Goal: Task Accomplishment & Management: Complete application form

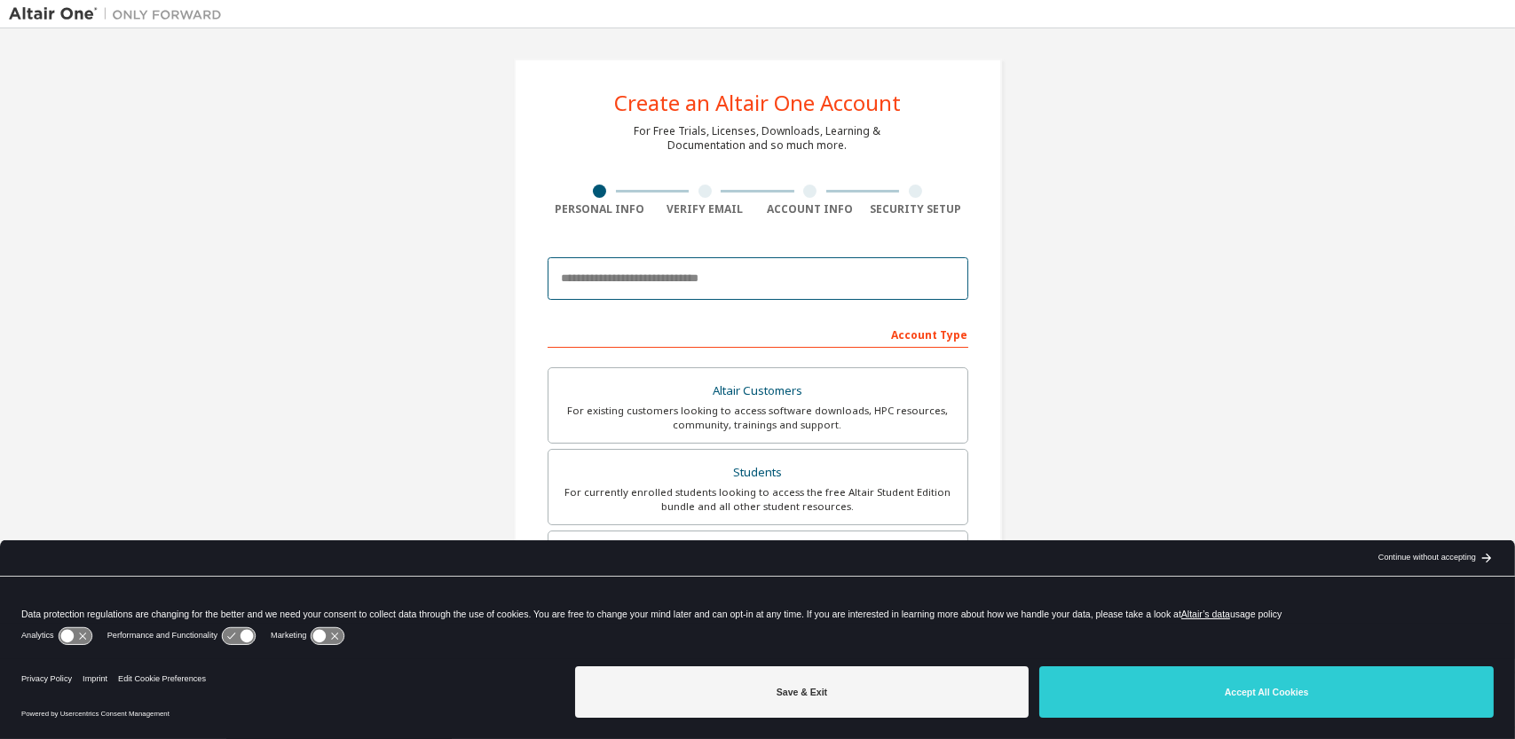
click at [643, 272] on input "email" at bounding box center [758, 278] width 421 height 43
type input "**********"
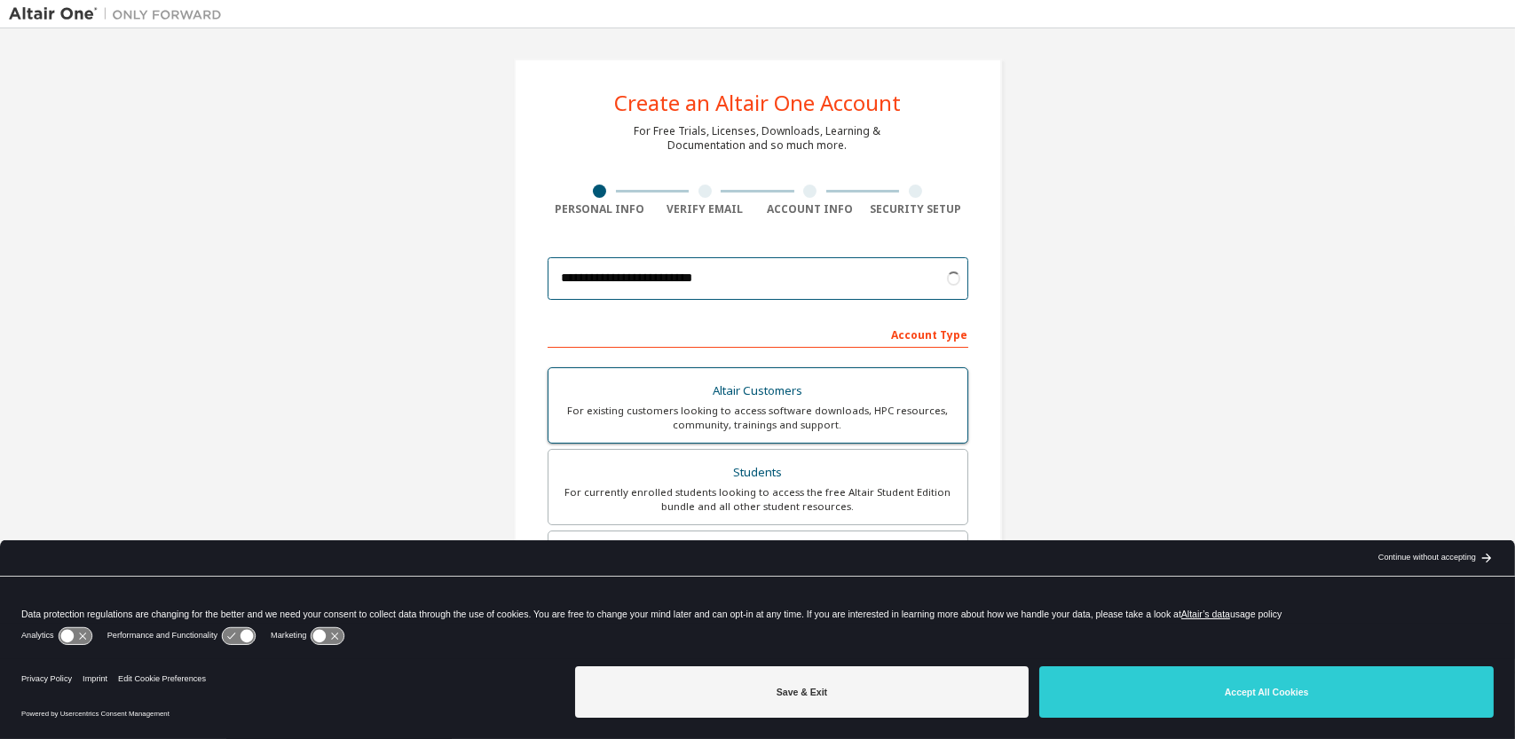
scroll to position [89, 0]
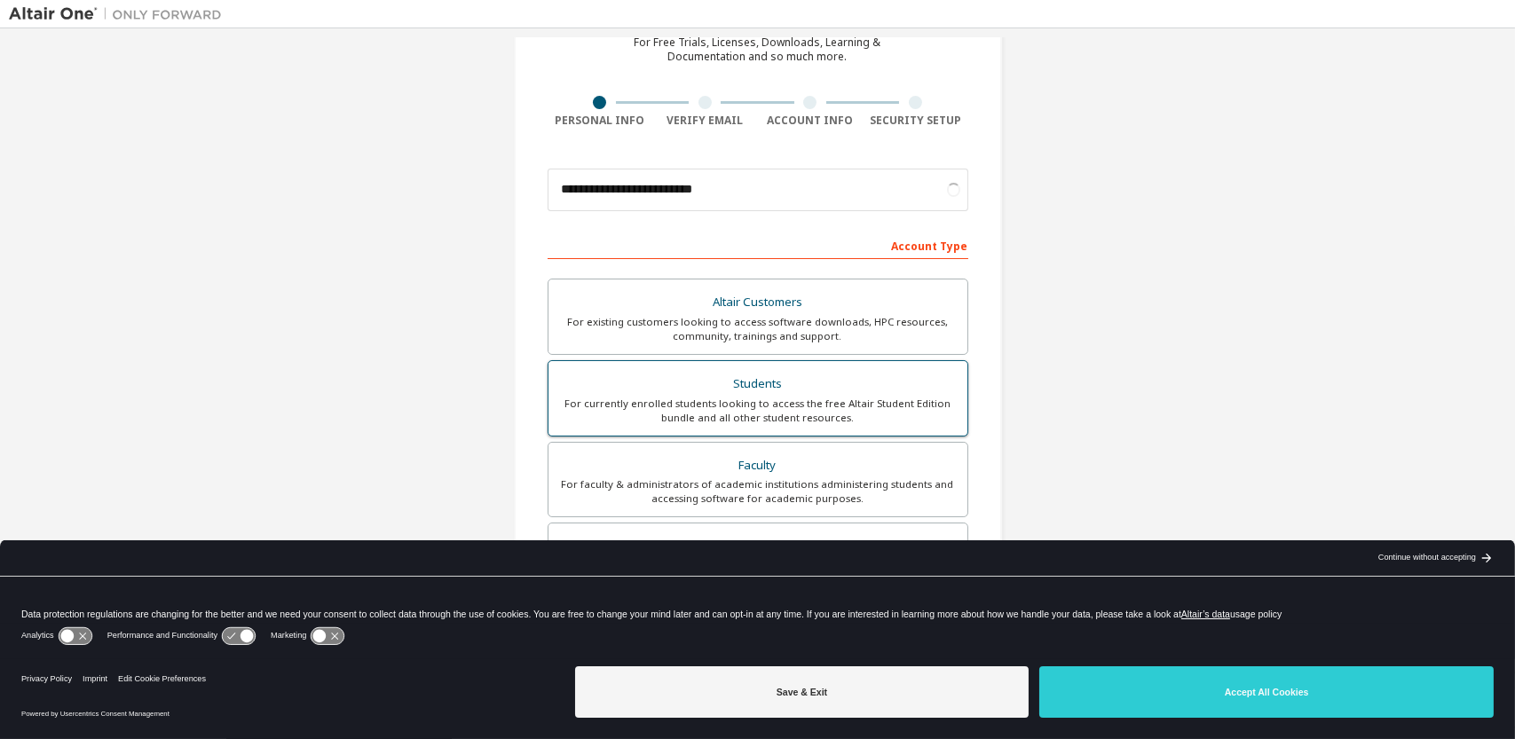
click at [728, 397] on div "For currently enrolled students looking to access the free Altair Student Editi…" at bounding box center [758, 411] width 398 height 28
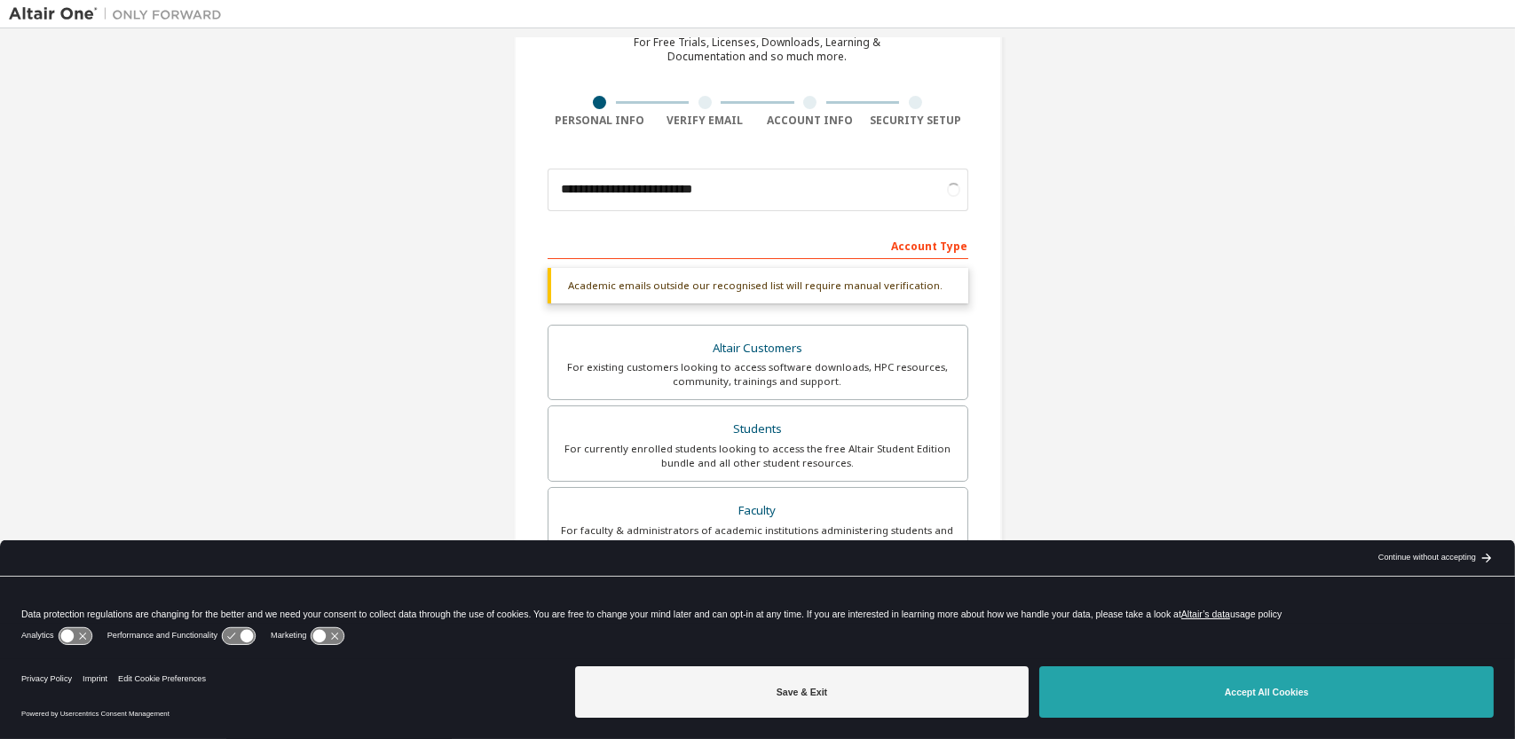
click at [1170, 704] on button "Accept All Cookies" at bounding box center [1266, 692] width 454 height 51
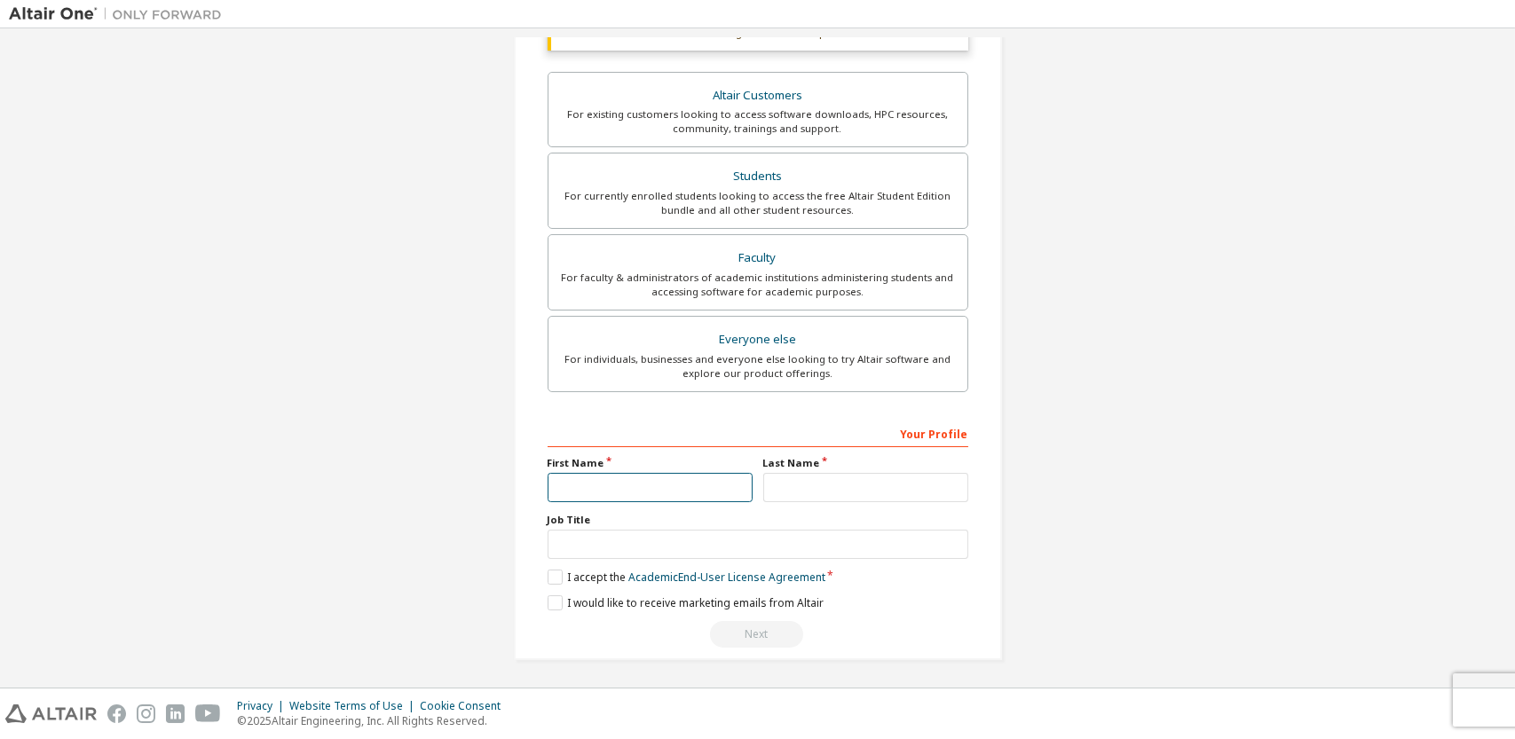
click at [700, 491] on input "text" at bounding box center [650, 487] width 205 height 29
type input "***"
type input "**********"
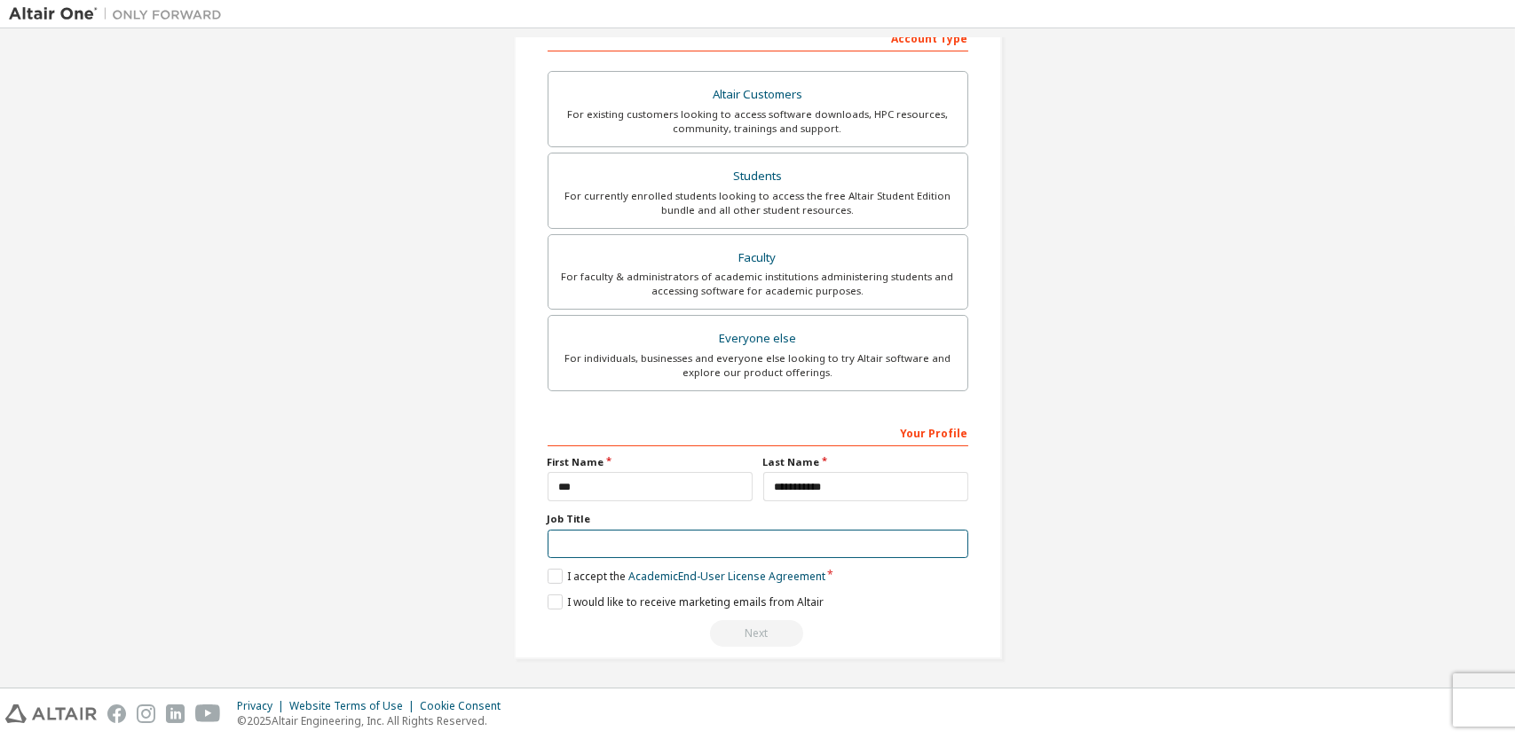
click at [676, 548] on input "text" at bounding box center [758, 544] width 421 height 29
click at [548, 569] on label "I accept the Academic End-User License Agreement" at bounding box center [687, 576] width 278 height 15
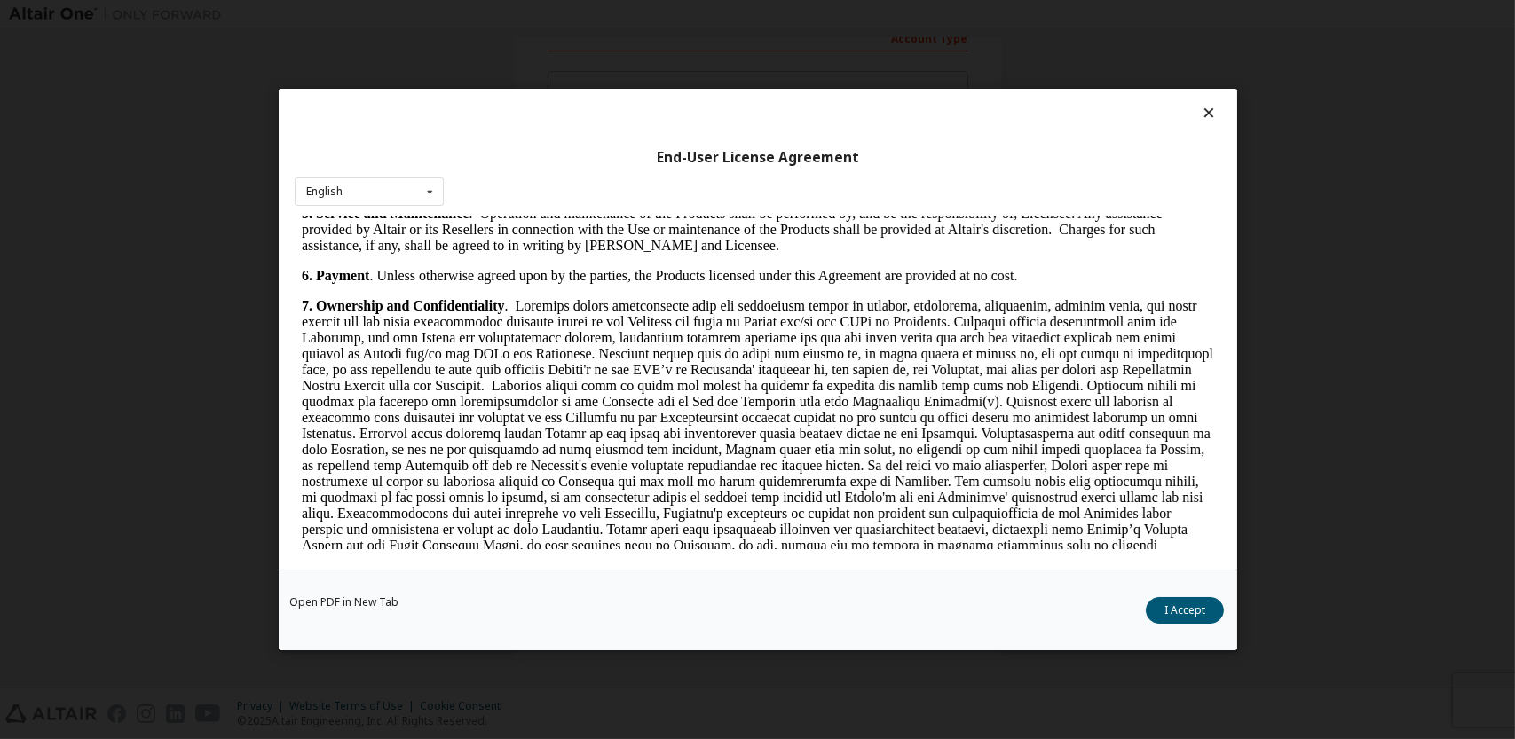
scroll to position [1509, 0]
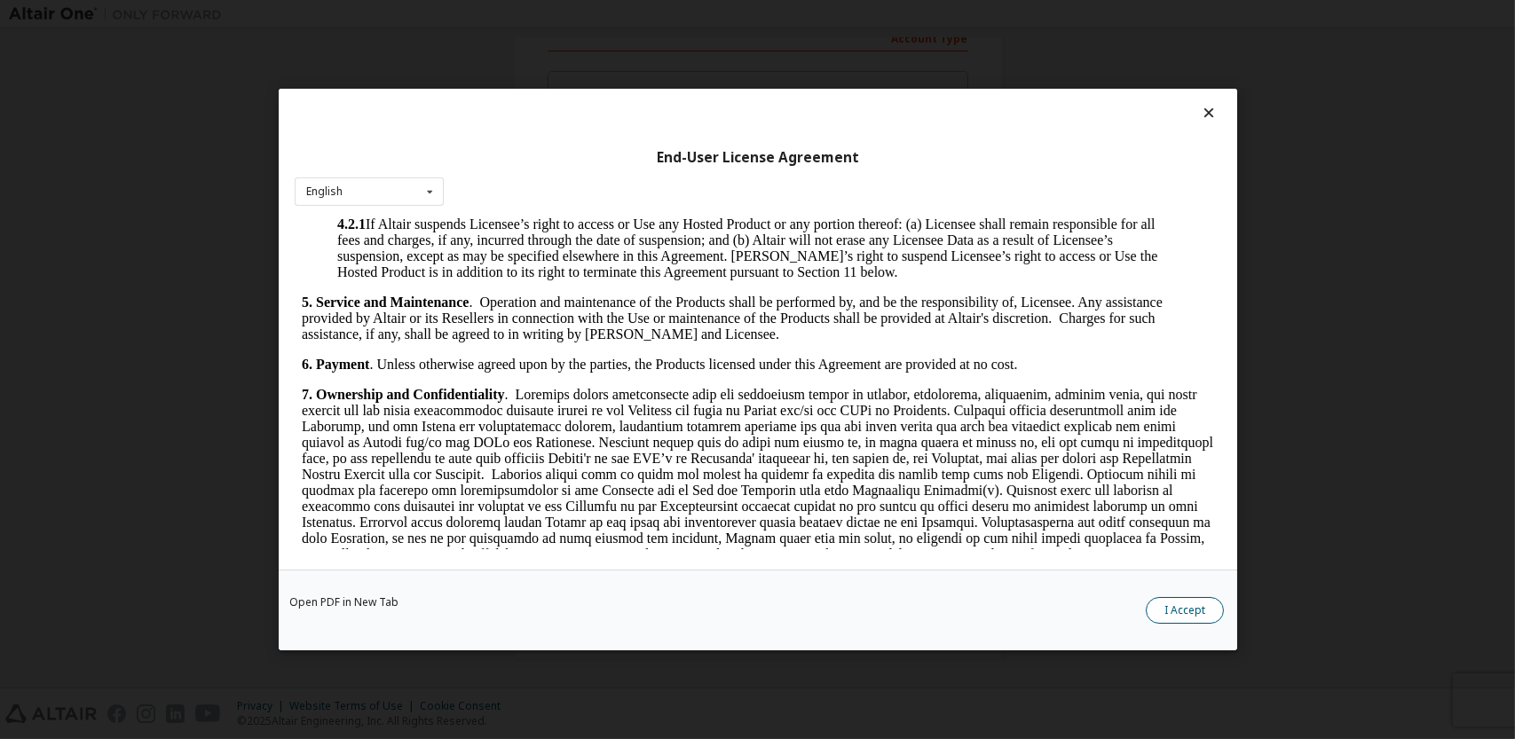
click at [1164, 613] on button "I Accept" at bounding box center [1185, 610] width 78 height 27
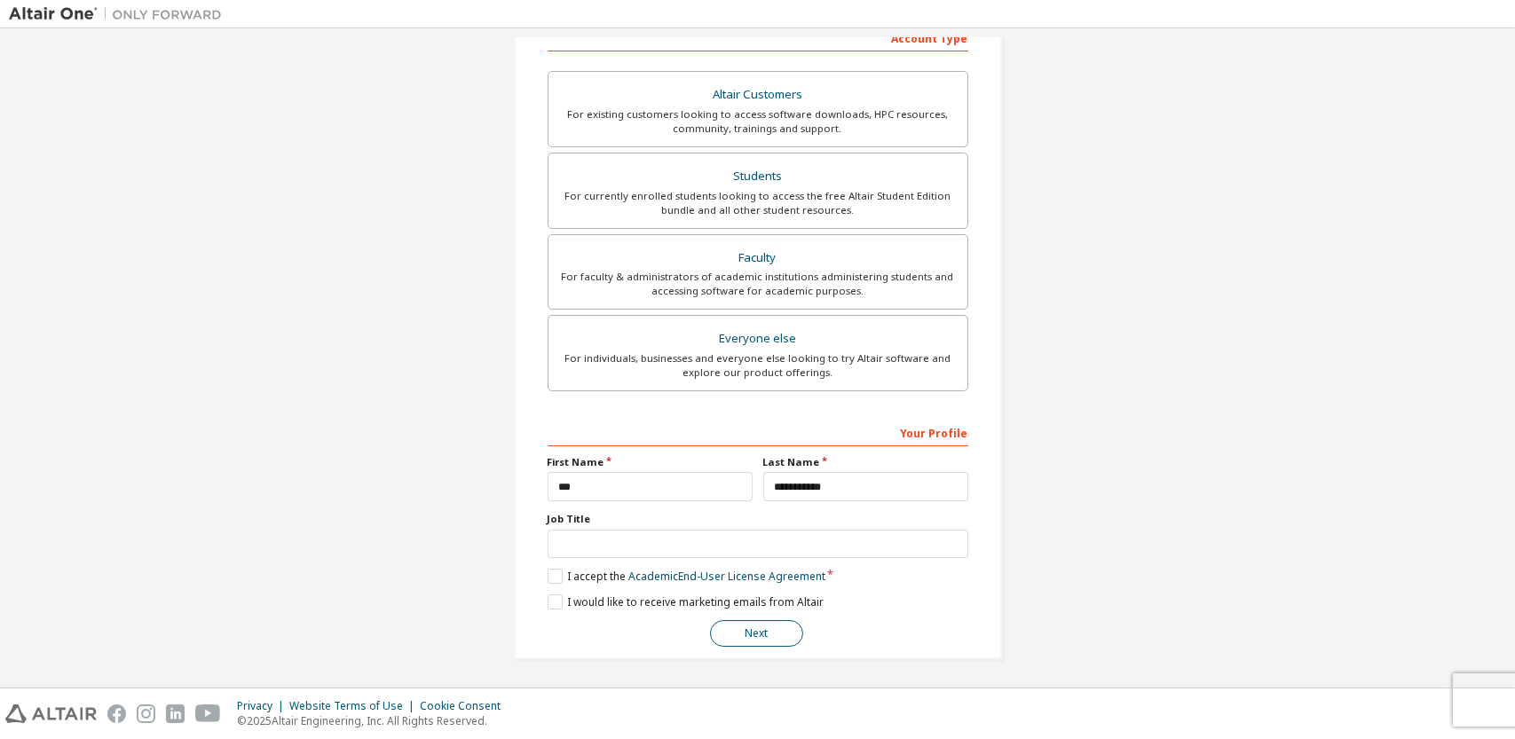
click at [744, 635] on button "Next" at bounding box center [756, 633] width 93 height 27
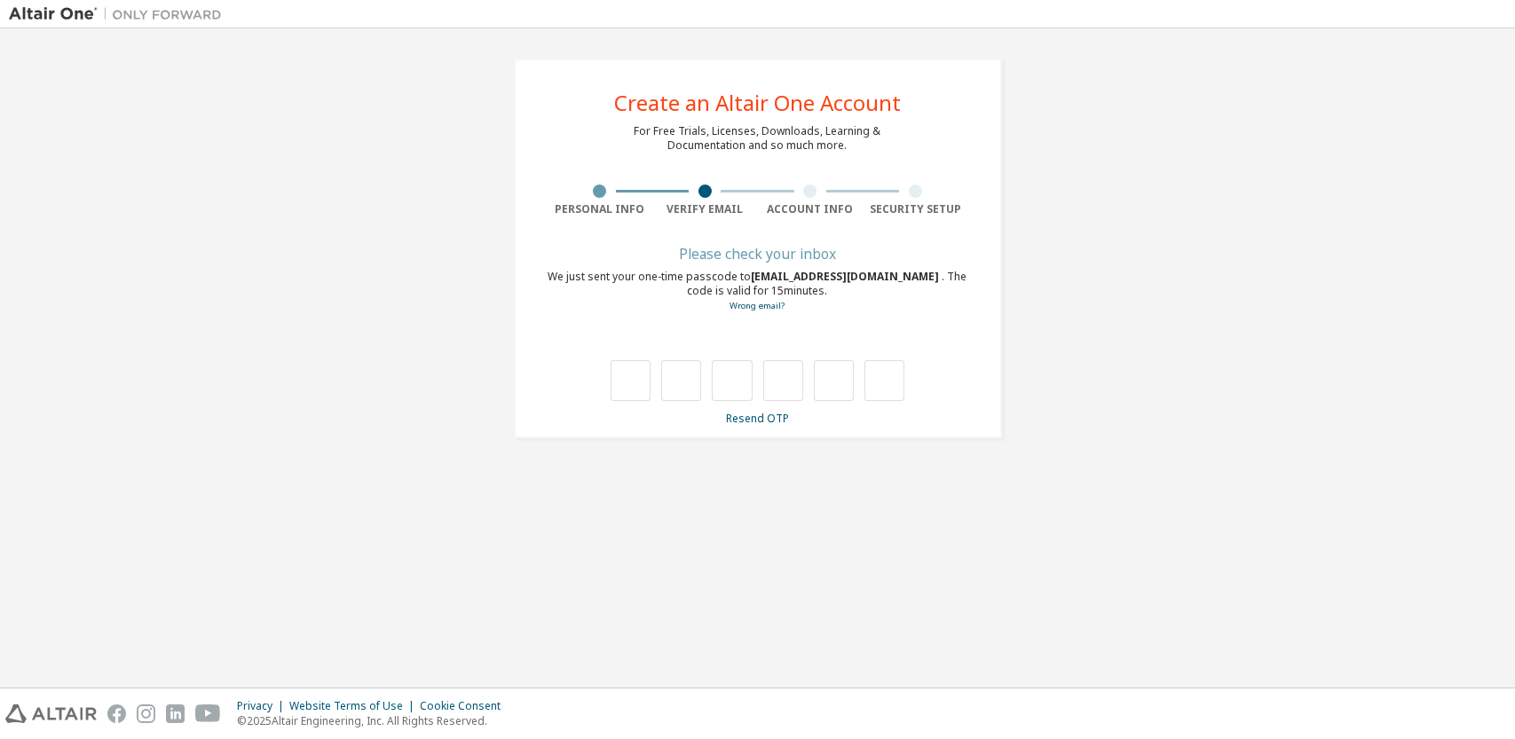
scroll to position [0, 0]
type input "*"
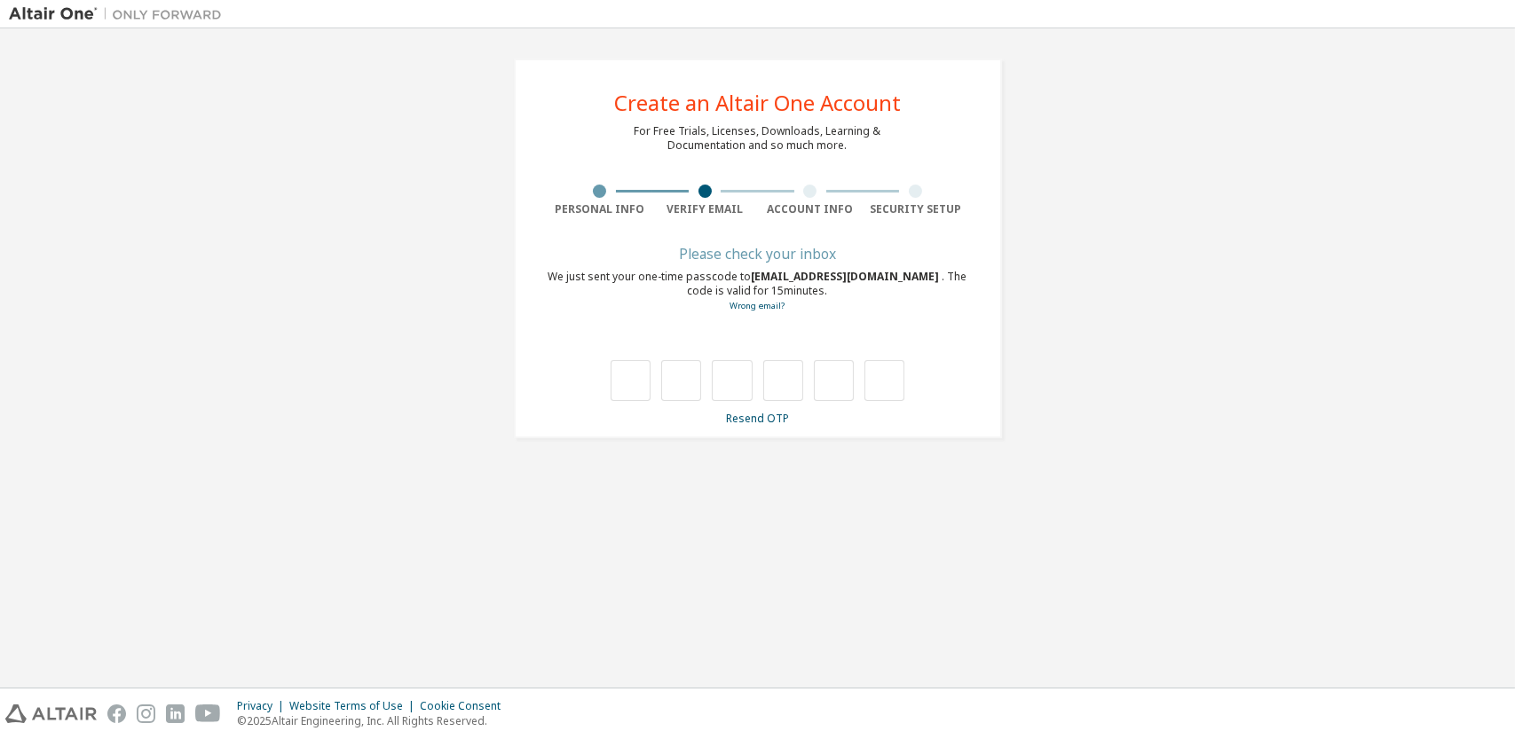
type input "*"
